Goal: Task Accomplishment & Management: Manage account settings

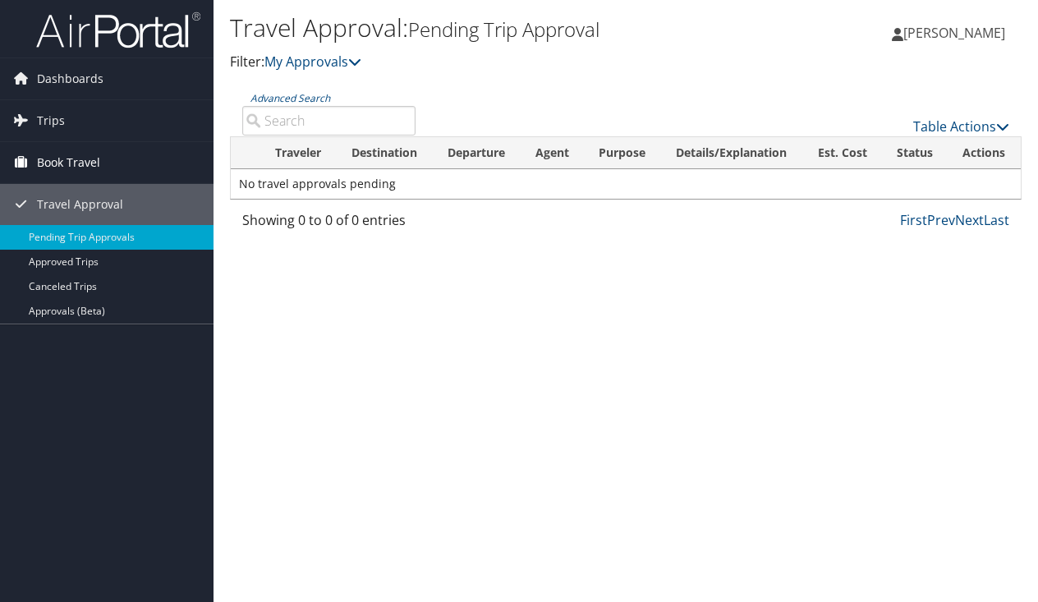
click at [73, 163] on span "Book Travel" at bounding box center [68, 162] width 63 height 41
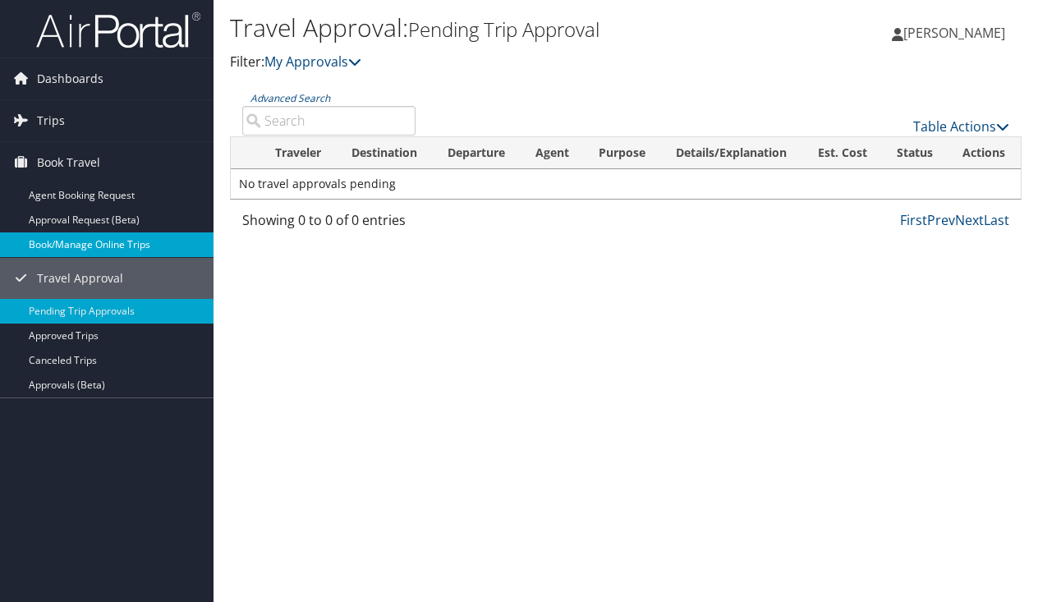
click at [99, 244] on link "Book/Manage Online Trips" at bounding box center [107, 244] width 214 height 25
click at [948, 43] on link "[PERSON_NAME]" at bounding box center [957, 32] width 130 height 49
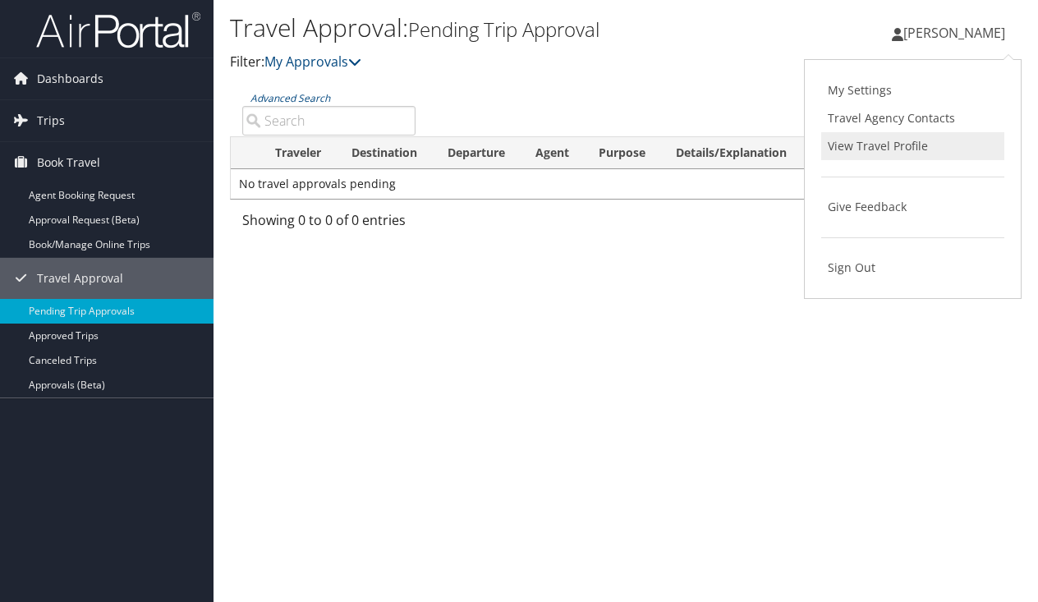
click at [861, 144] on link "View Travel Profile" at bounding box center [912, 146] width 183 height 28
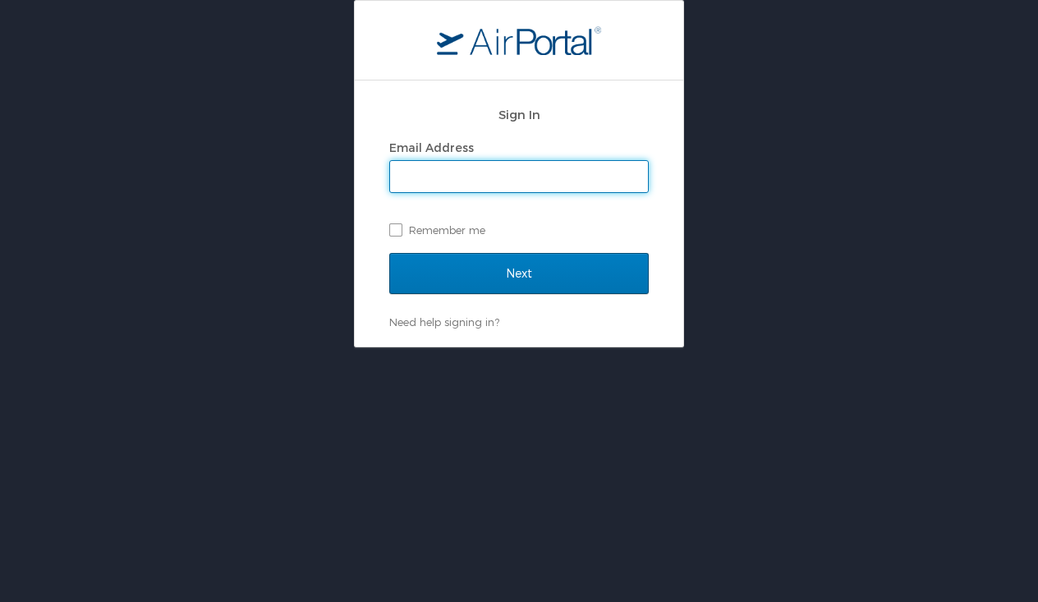
click at [435, 181] on input "Email Address" at bounding box center [519, 176] width 258 height 31
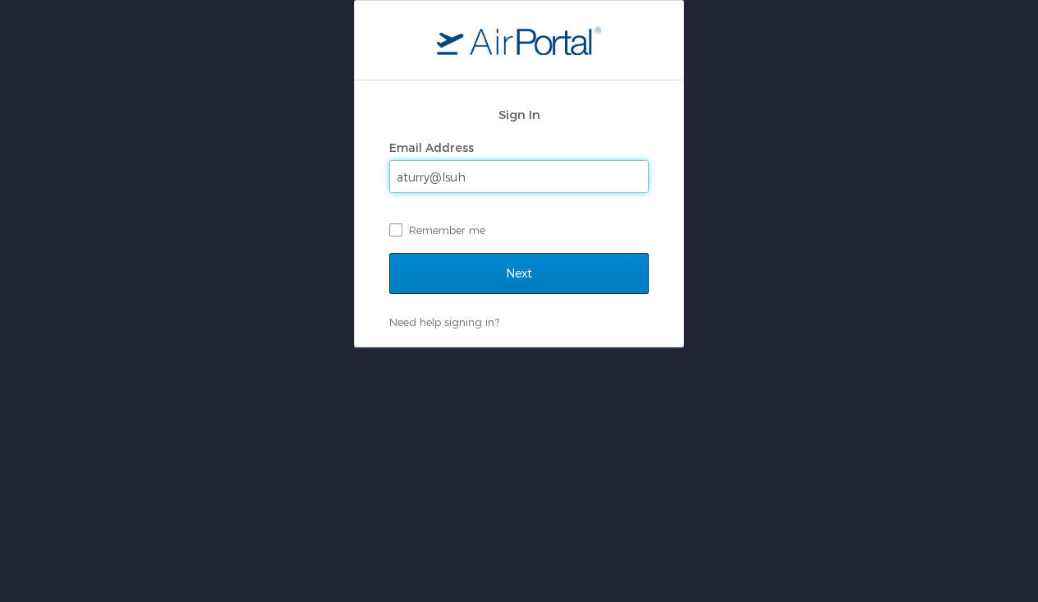
type input "aturry@lsuhsc.edu"
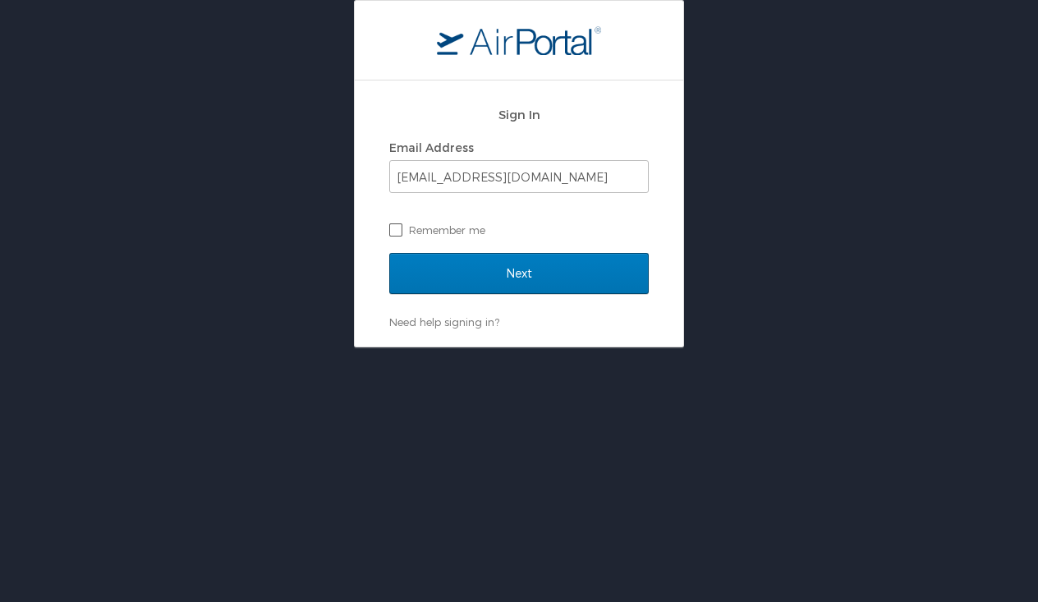
click at [397, 232] on label "Remember me" at bounding box center [518, 230] width 259 height 25
click at [397, 232] on input "Remember me" at bounding box center [394, 228] width 11 height 11
checkbox input "true"
click at [427, 276] on input "Next" at bounding box center [518, 273] width 259 height 41
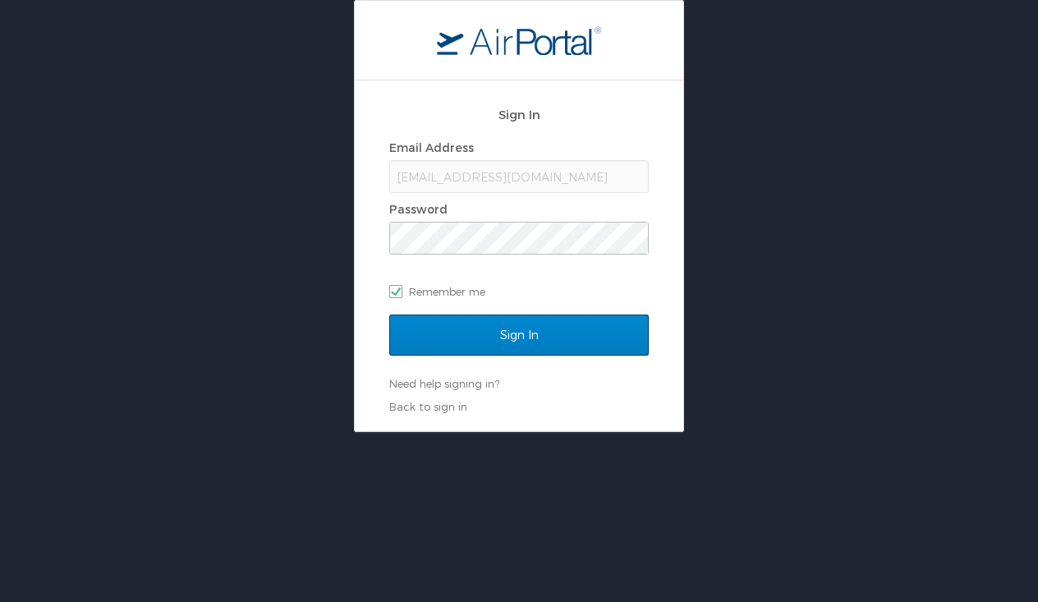
click at [466, 334] on input "Sign In" at bounding box center [518, 335] width 259 height 41
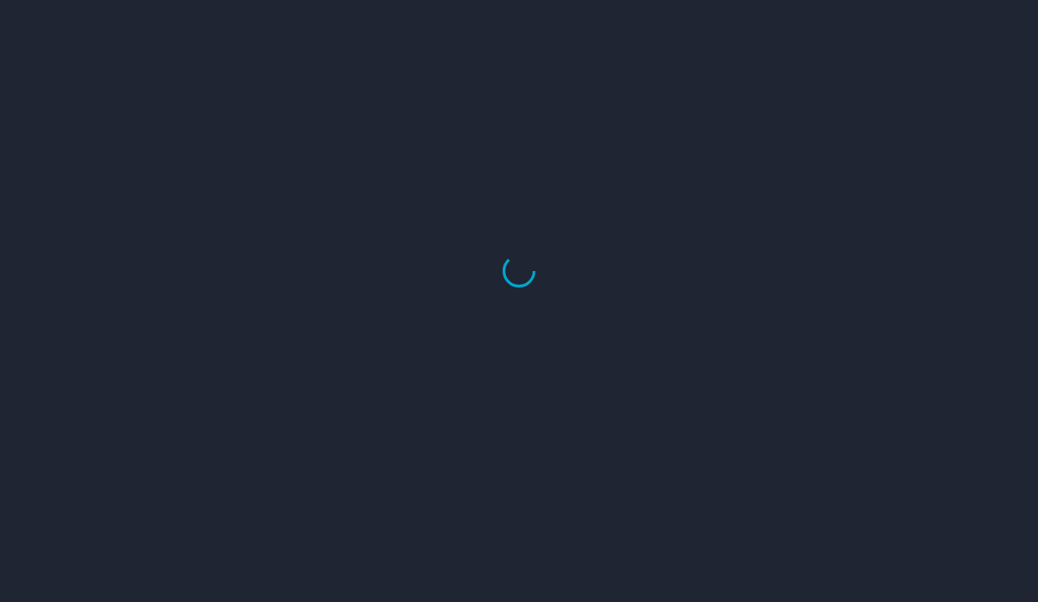
select select "US"
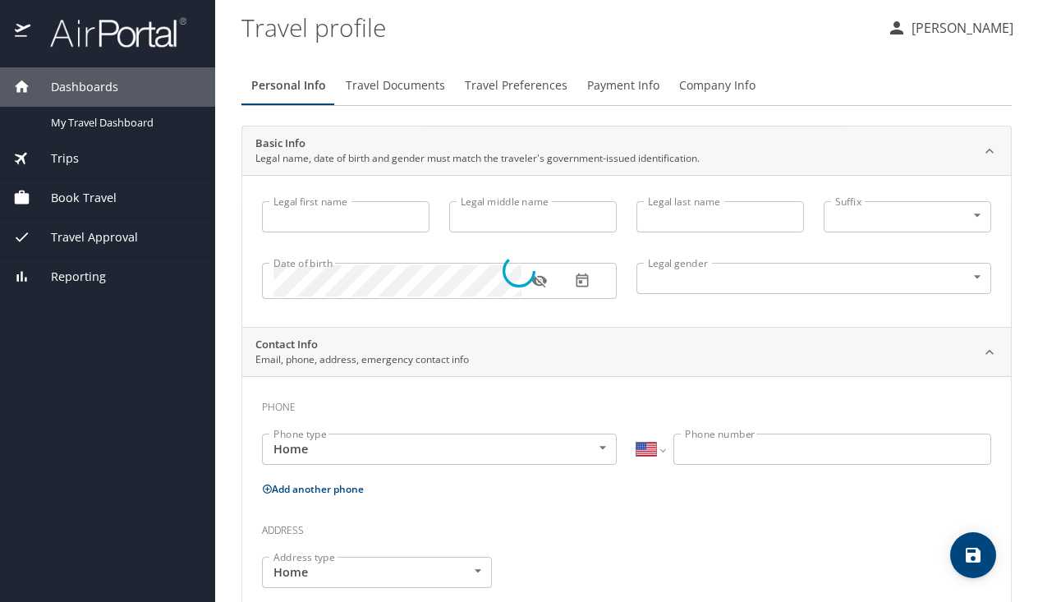
type input "Adam"
type input "Chase"
type input "Turry"
type input "Male"
select select "US"
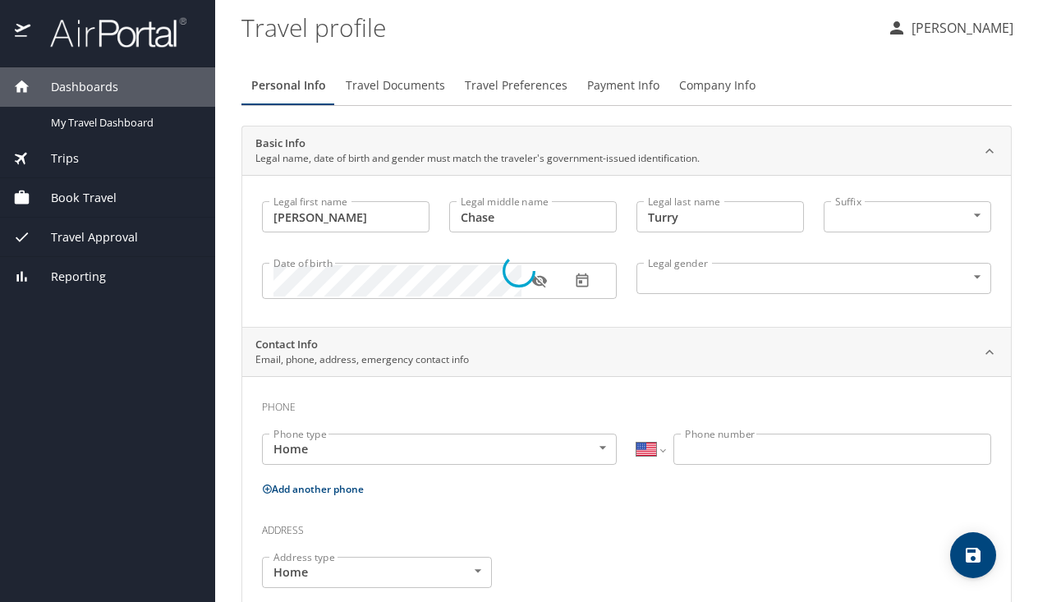
select select "US"
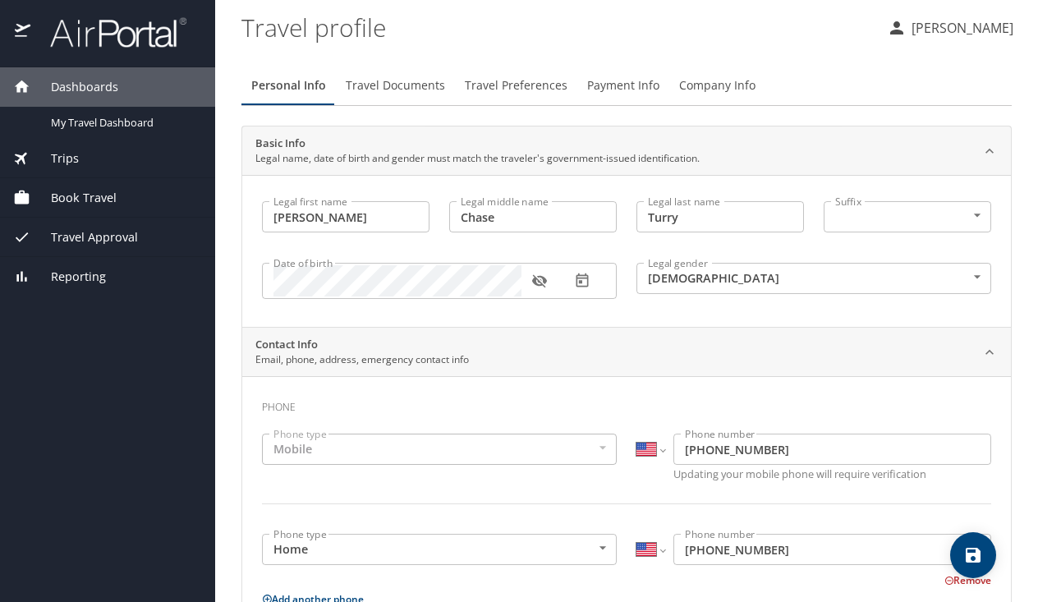
click at [618, 88] on span "Payment Info" at bounding box center [623, 86] width 72 height 21
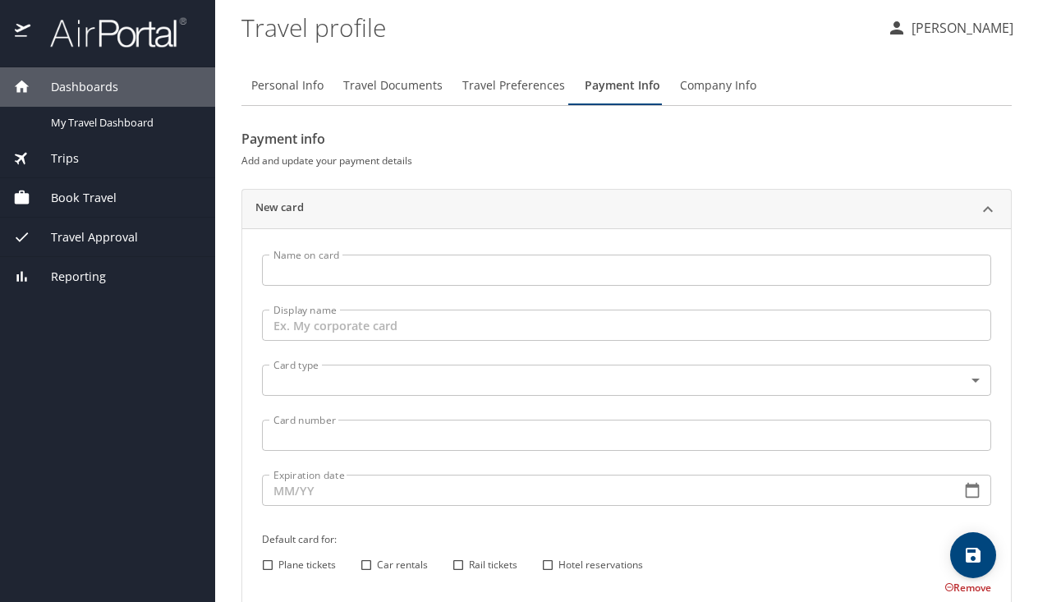
click at [383, 272] on input "Name on card" at bounding box center [626, 270] width 729 height 31
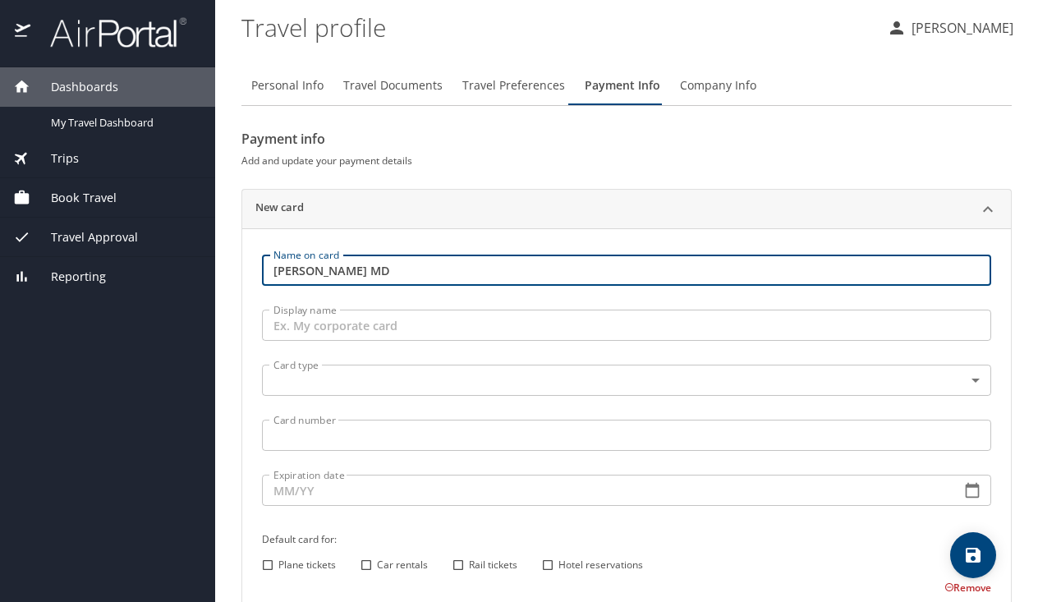
type input "Adam C Turry MD"
click at [329, 315] on input "Display name" at bounding box center [626, 325] width 729 height 31
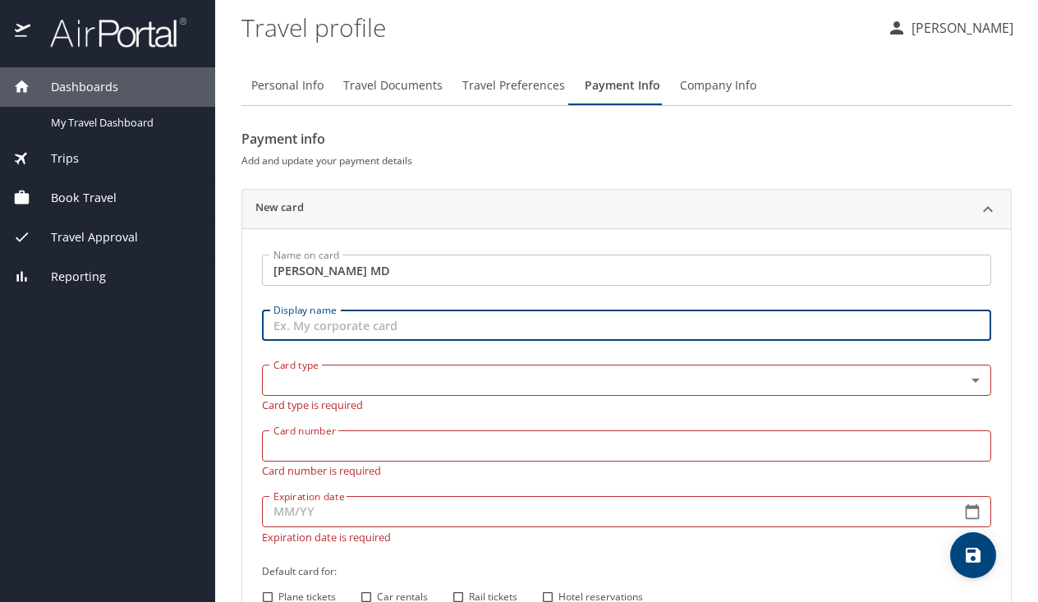
click at [329, 315] on input "Display name" at bounding box center [626, 325] width 729 height 31
type input "M"
type input "Amex"
click at [330, 396] on p "Card type is required" at bounding box center [626, 403] width 729 height 15
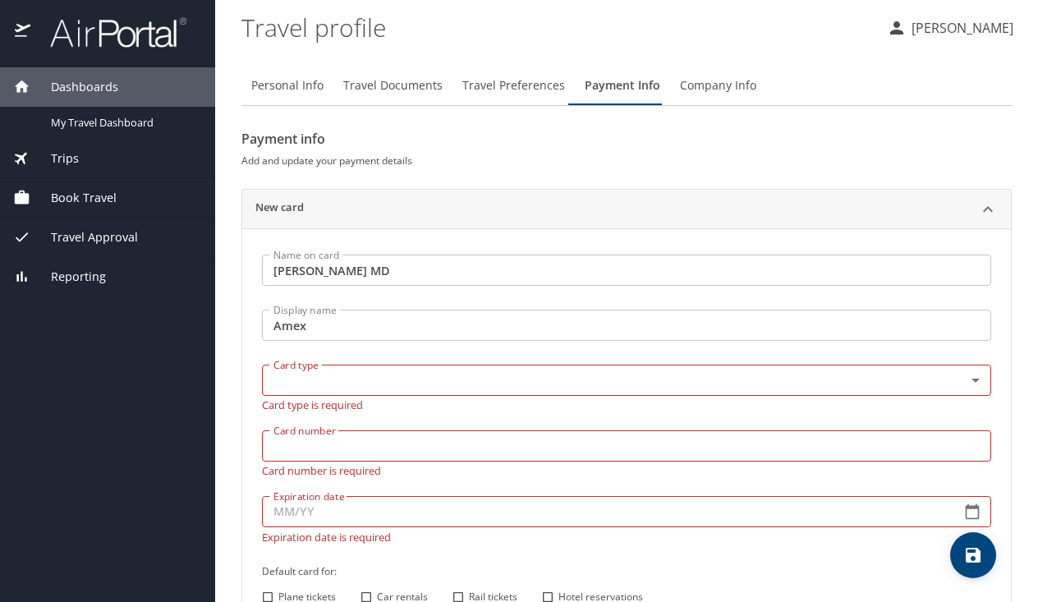
click at [305, 383] on body "Dashboards My Travel Dashboard Trips Current / Future Trips Past Trips Trips Mi…" at bounding box center [519, 301] width 1038 height 602
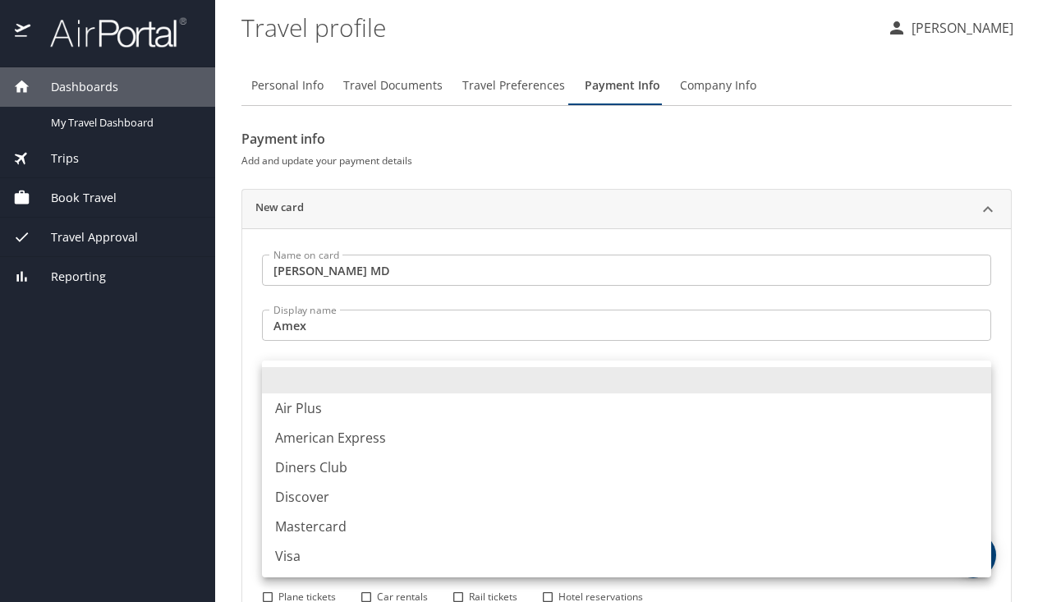
click at [306, 442] on li "American Express" at bounding box center [626, 438] width 729 height 30
type input "AX"
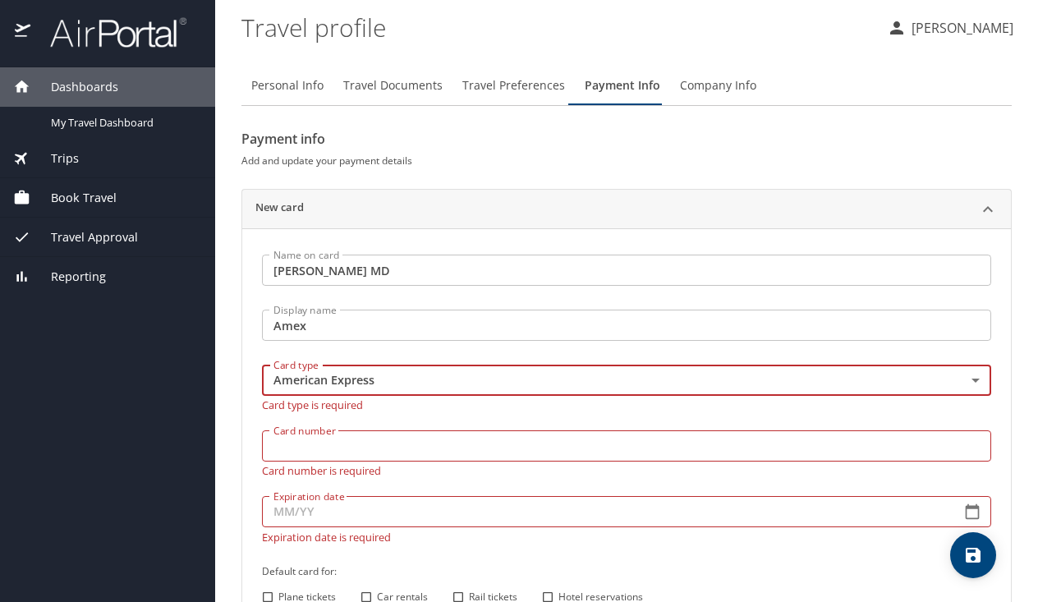
click at [282, 432] on input "Card number" at bounding box center [626, 445] width 729 height 31
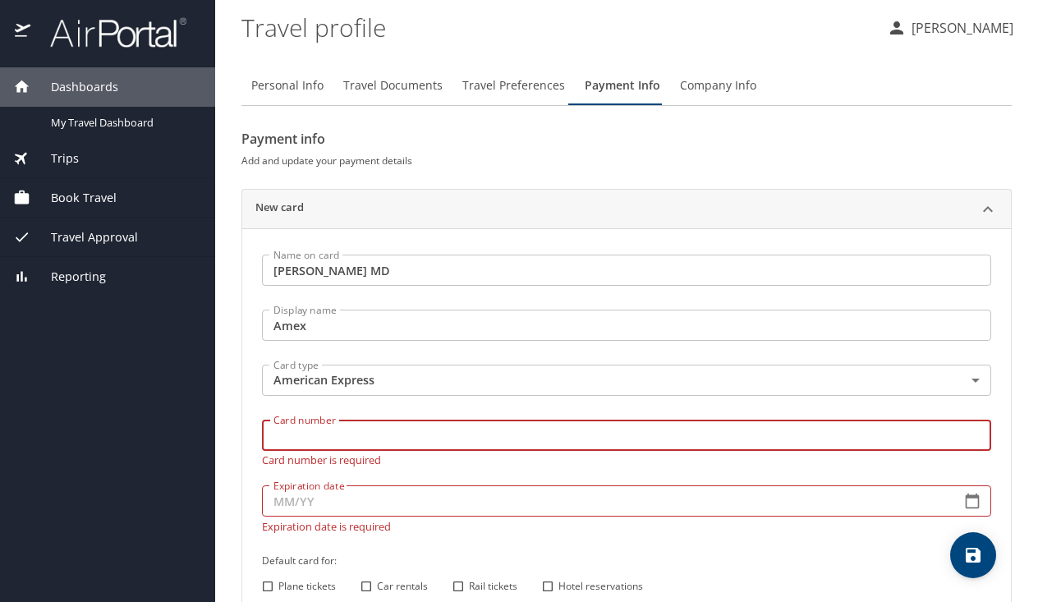
click at [282, 432] on input "Card number" at bounding box center [626, 435] width 729 height 31
type input "376777767441008"
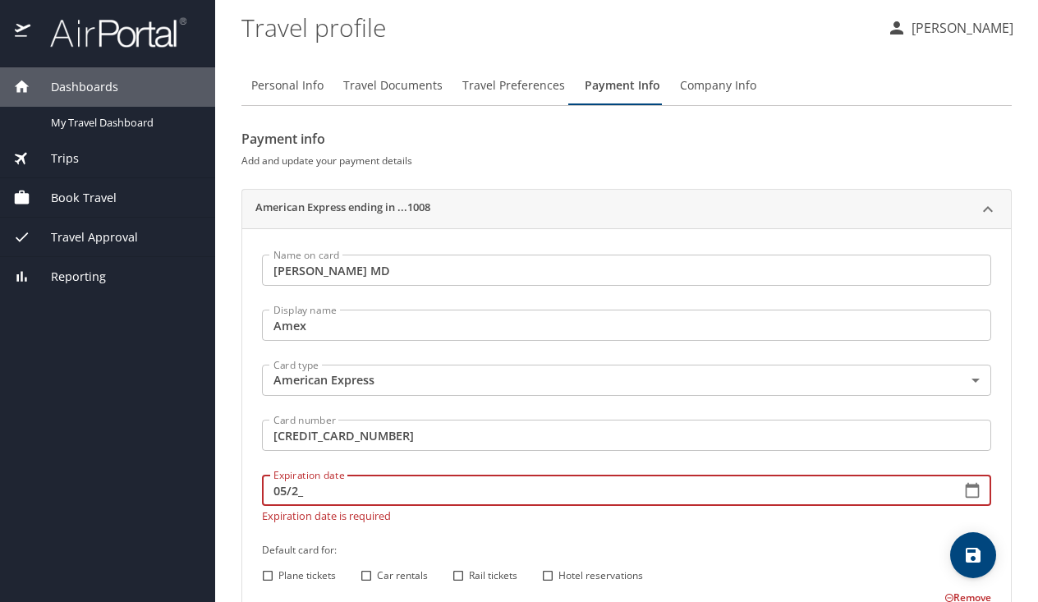
type input "05/28"
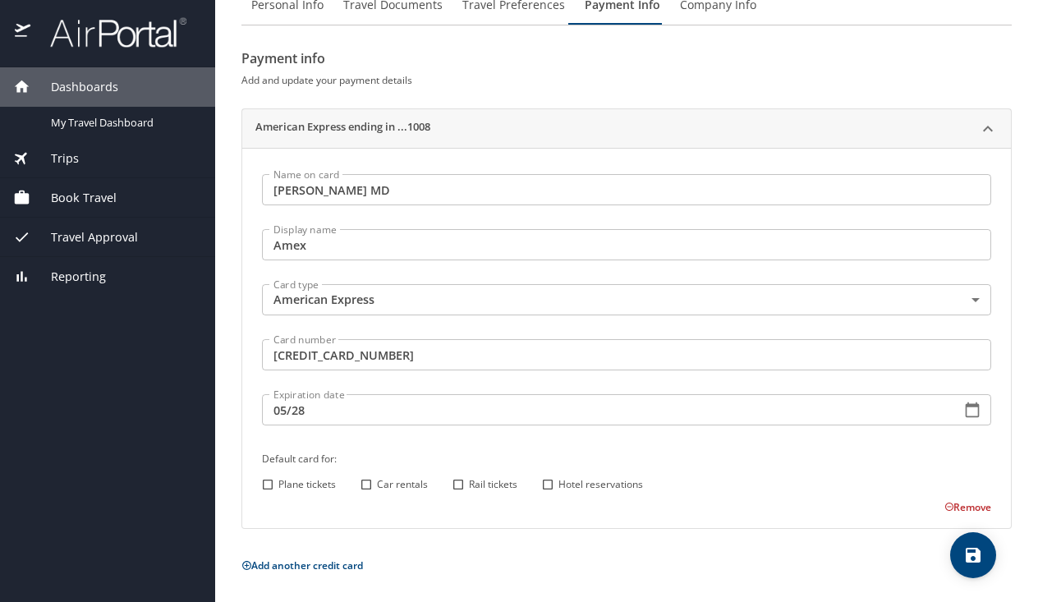
click at [452, 430] on div "Expiration date 05/28 Expiration date" at bounding box center [626, 412] width 749 height 56
click at [292, 475] on label "Plane tickets" at bounding box center [296, 484] width 79 height 21
click at [278, 475] on input "Plane tickets" at bounding box center [267, 484] width 21 height 21
checkbox input "true"
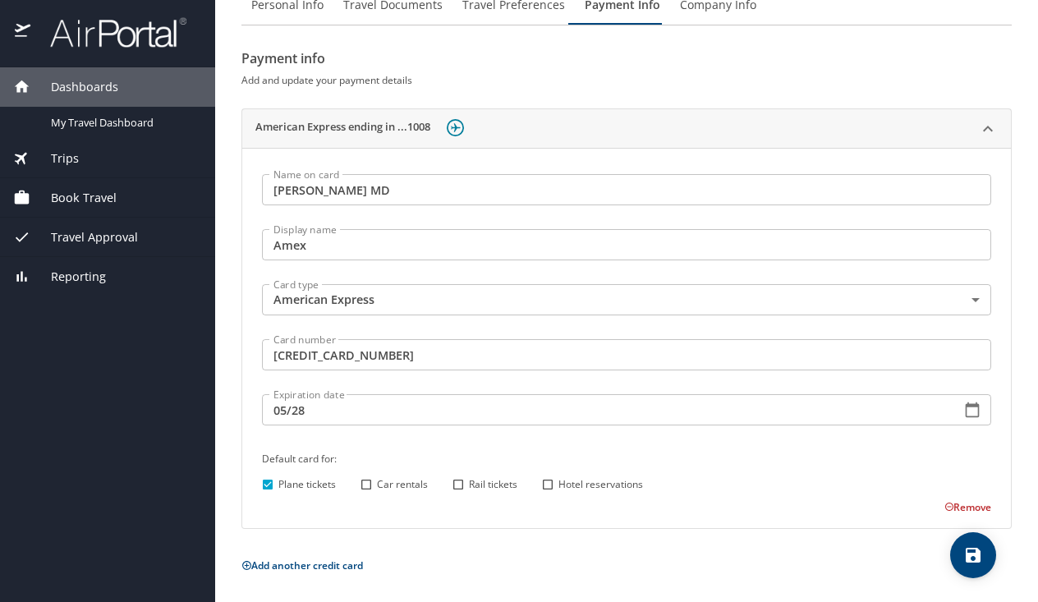
click at [987, 129] on icon at bounding box center [988, 129] width 20 height 20
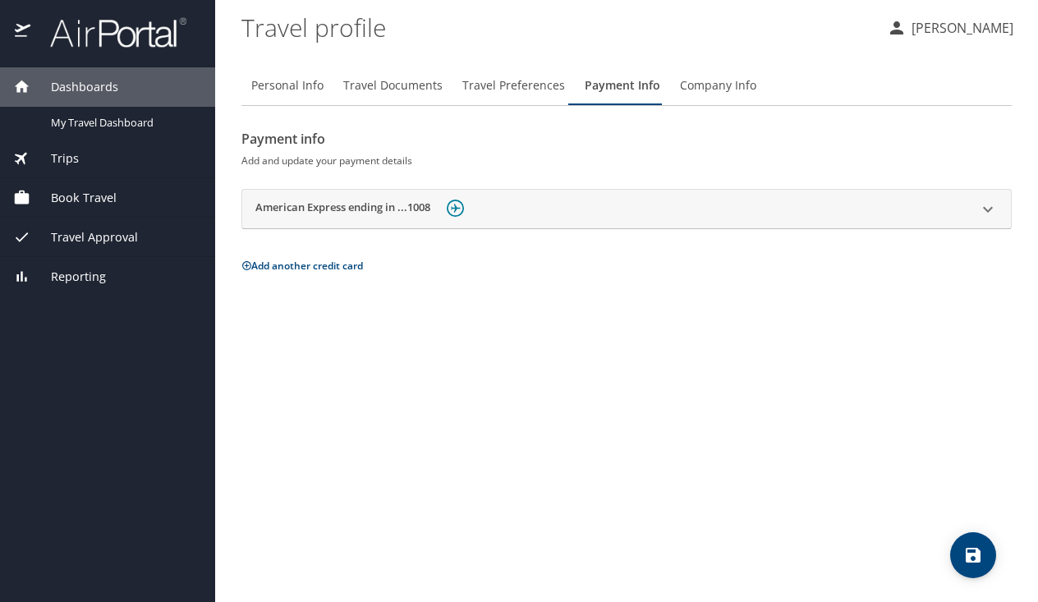
scroll to position [0, 0]
click at [420, 315] on div "Personal Info Travel Documents Travel Preferences Payment Info Company Info Pay…" at bounding box center [626, 327] width 770 height 549
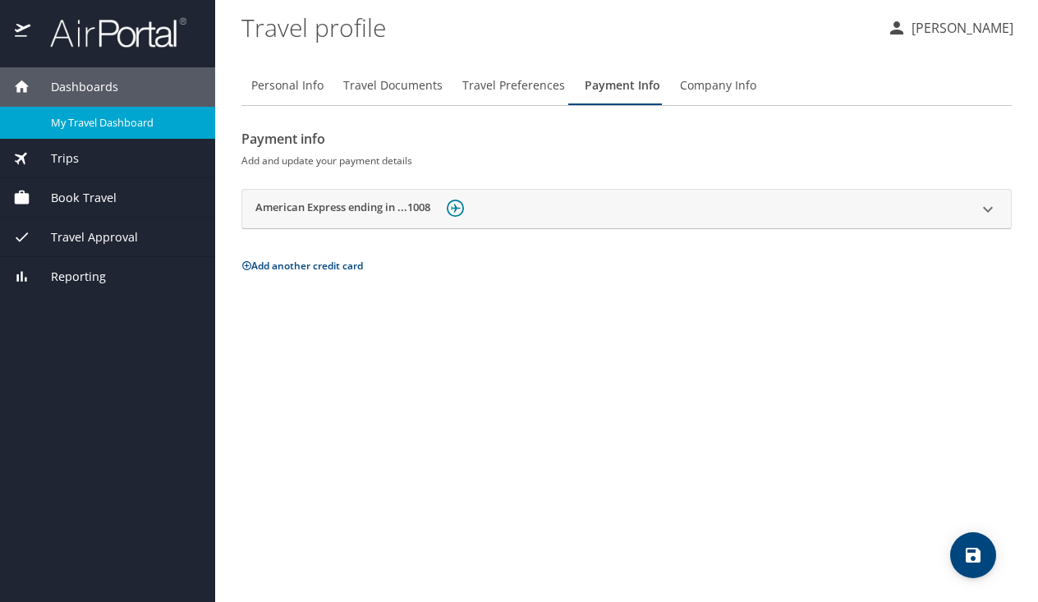
click at [44, 121] on div "My Travel Dashboard" at bounding box center [107, 122] width 189 height 19
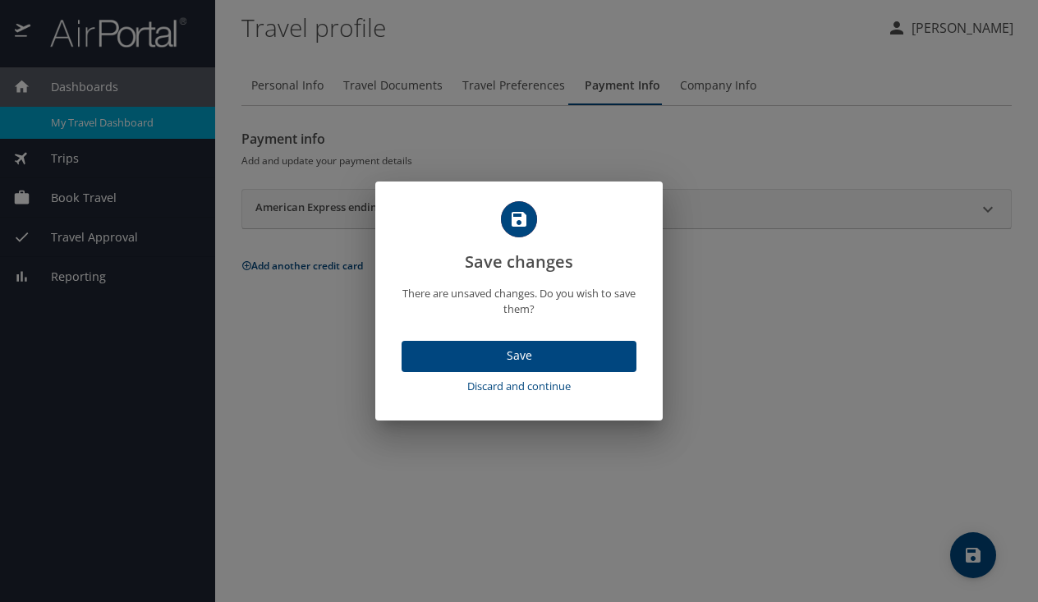
click at [516, 363] on span "Save" at bounding box center [519, 356] width 209 height 21
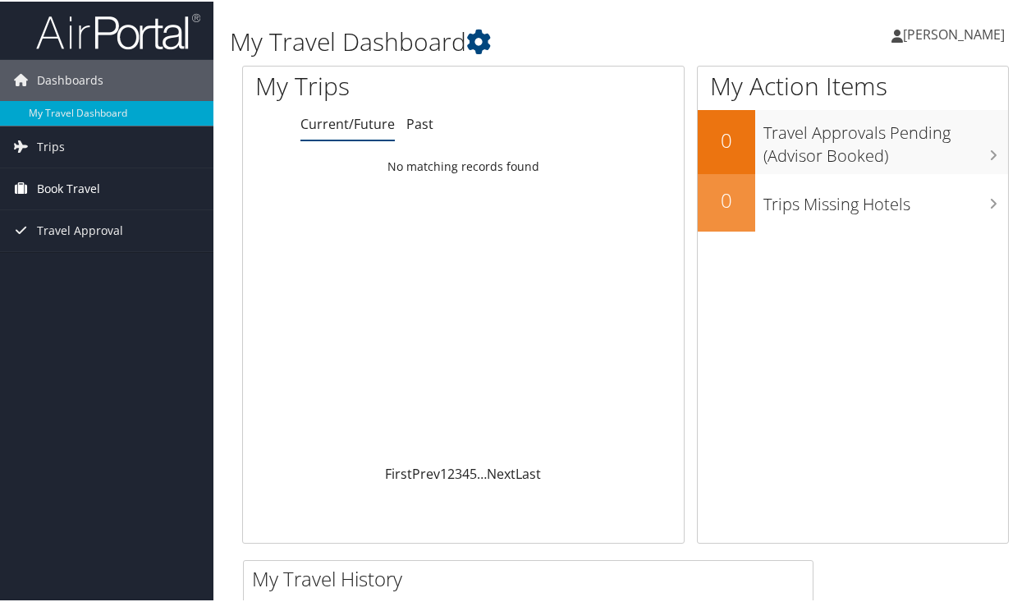
click at [59, 198] on span "Book Travel" at bounding box center [68, 187] width 63 height 41
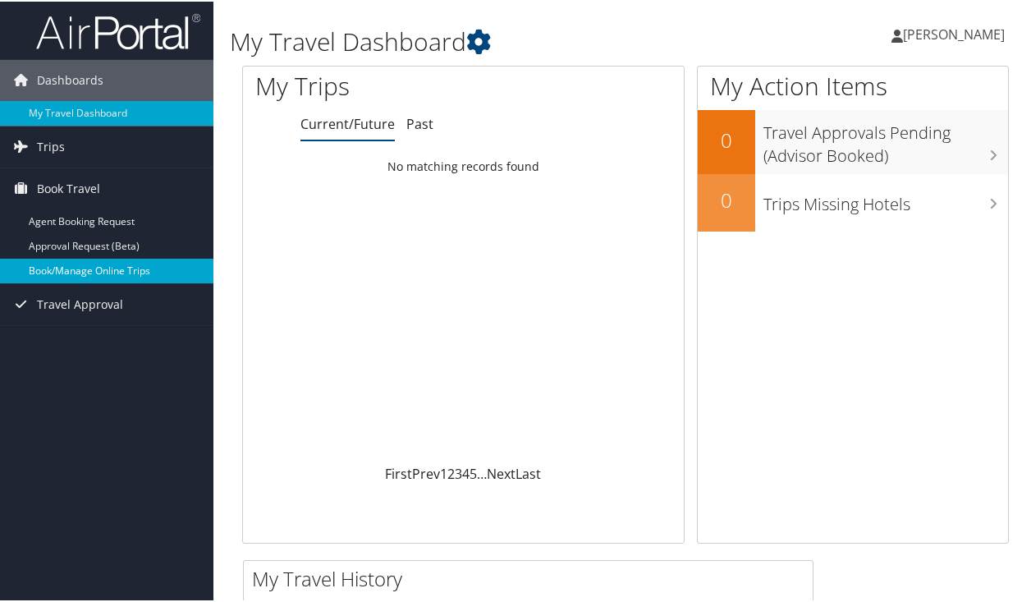
click at [79, 269] on link "Book/Manage Online Trips" at bounding box center [107, 269] width 214 height 25
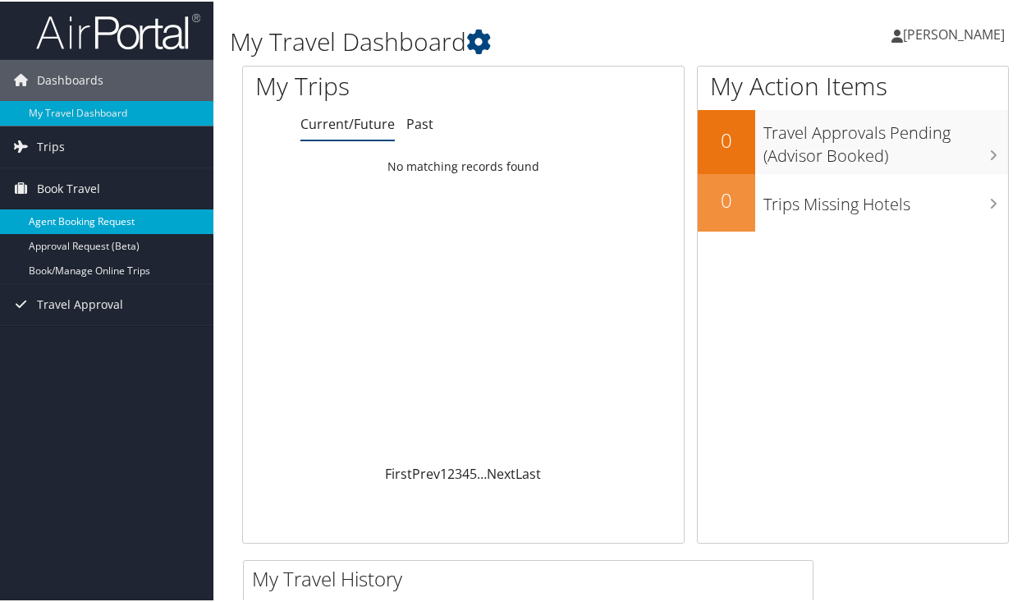
click at [71, 218] on link "Agent Booking Request" at bounding box center [107, 220] width 214 height 25
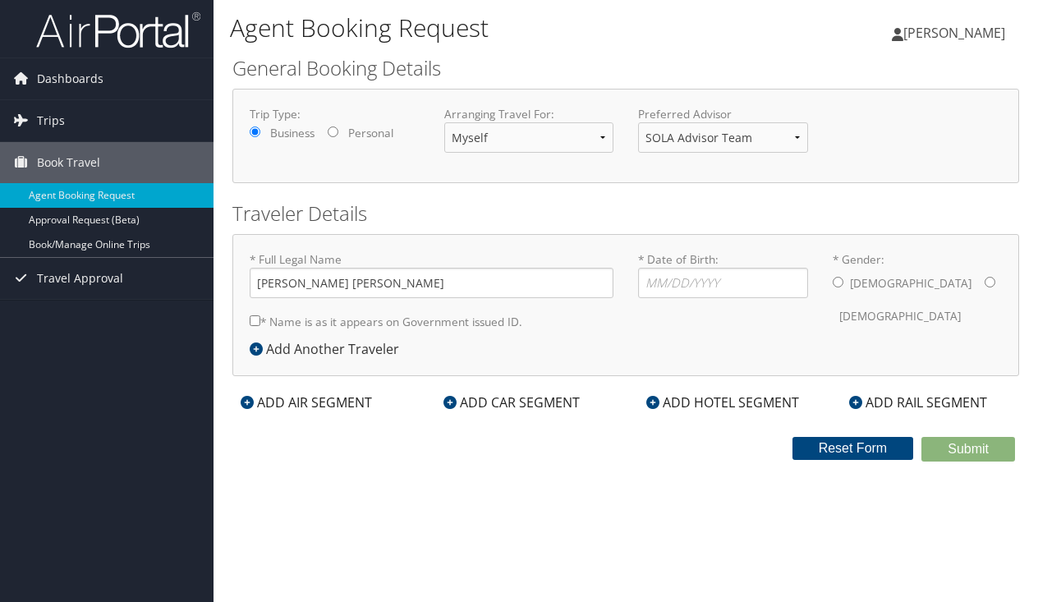
click at [63, 269] on span "Travel Approval" at bounding box center [80, 278] width 86 height 41
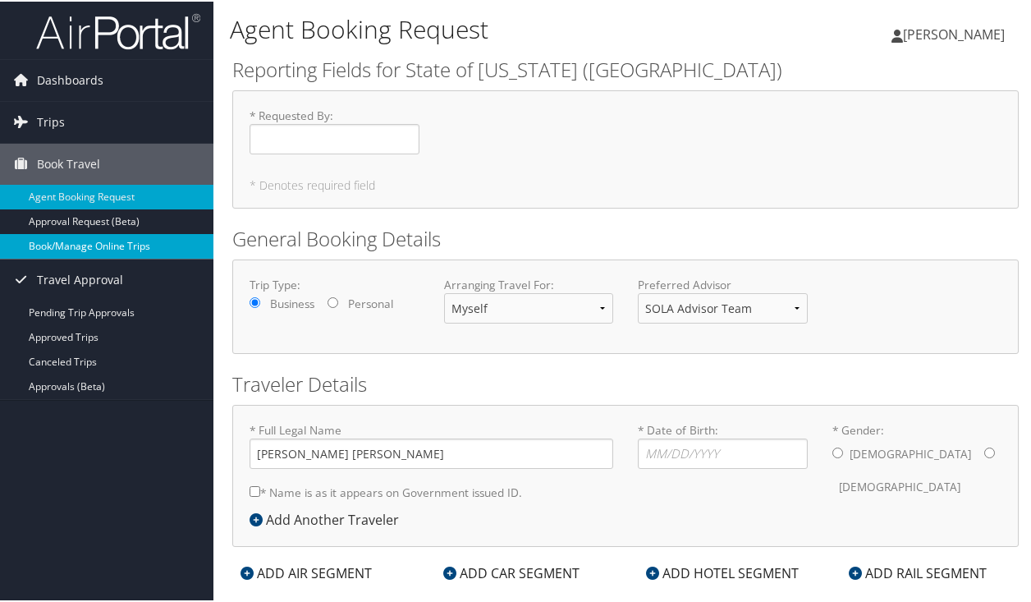
click at [45, 240] on link "Book/Manage Online Trips" at bounding box center [107, 244] width 214 height 25
